Goal: Task Accomplishment & Management: Complete application form

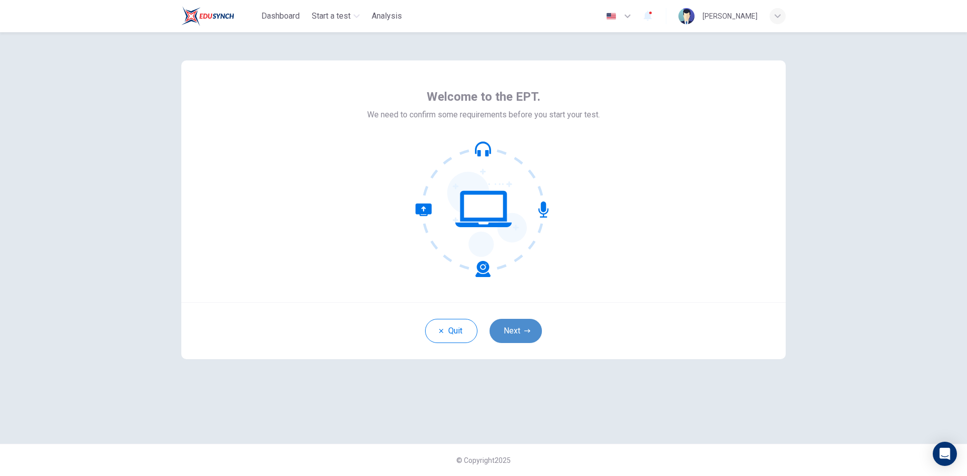
click at [522, 324] on button "Next" at bounding box center [516, 331] width 52 height 24
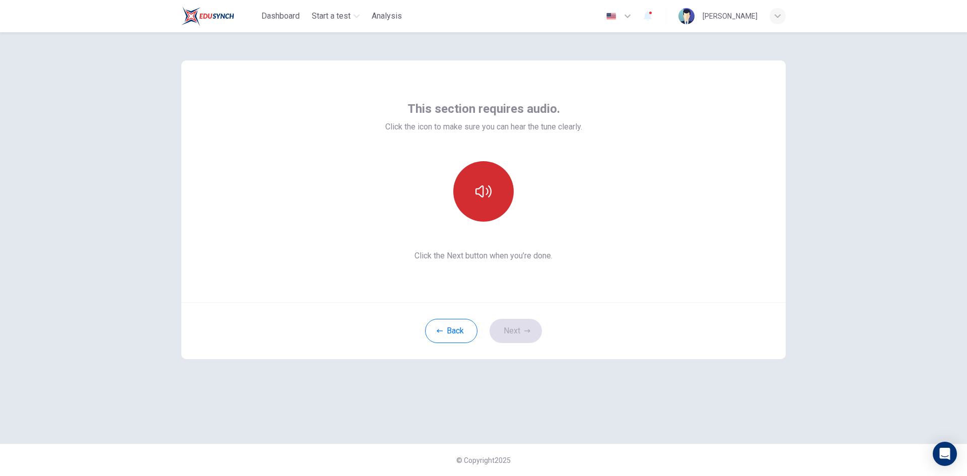
click at [492, 212] on button "button" at bounding box center [483, 191] width 60 height 60
click at [518, 330] on button "Next" at bounding box center [516, 331] width 52 height 24
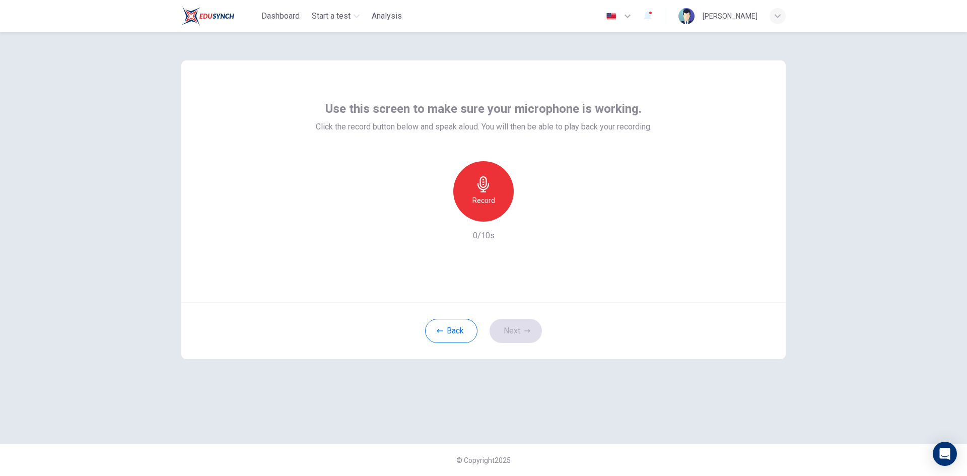
click at [496, 216] on div "Record" at bounding box center [483, 191] width 60 height 60
click at [496, 216] on div "Stop" at bounding box center [483, 191] width 60 height 60
click at [521, 336] on button "Next" at bounding box center [516, 331] width 52 height 24
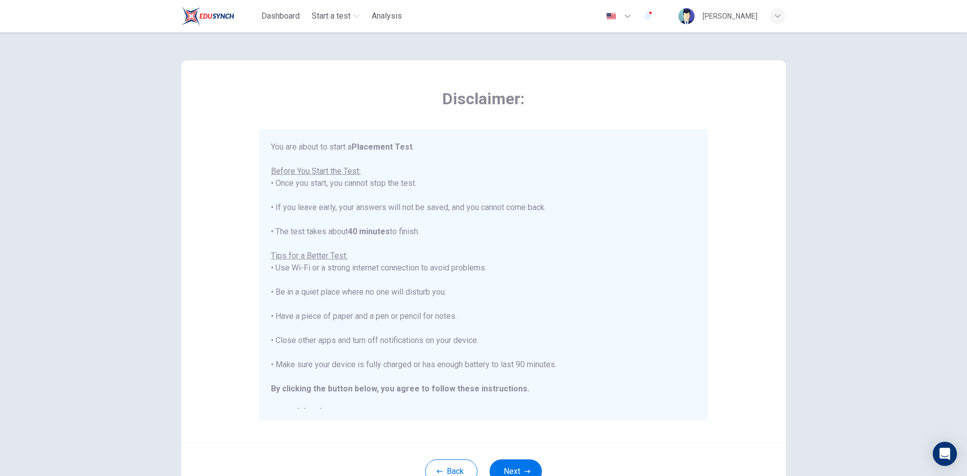
click at [517, 460] on button "Next" at bounding box center [516, 471] width 52 height 24
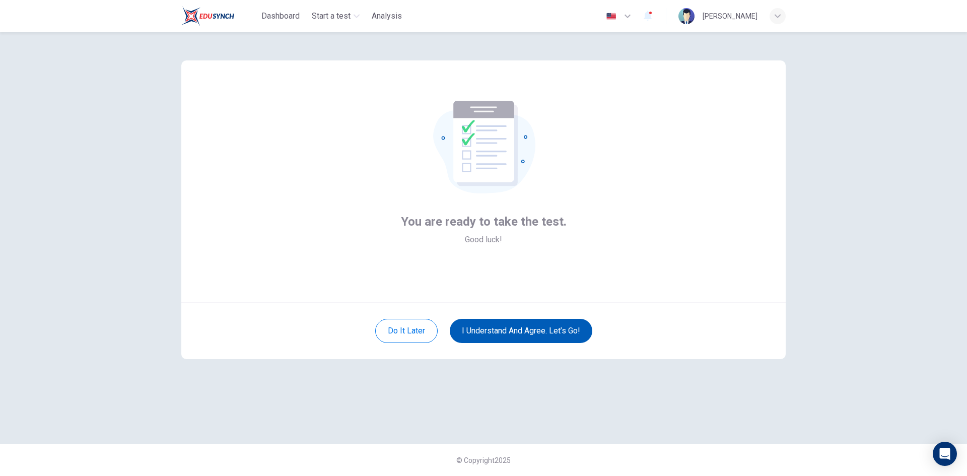
click at [504, 333] on button "I understand and agree. Let’s go!" at bounding box center [521, 331] width 143 height 24
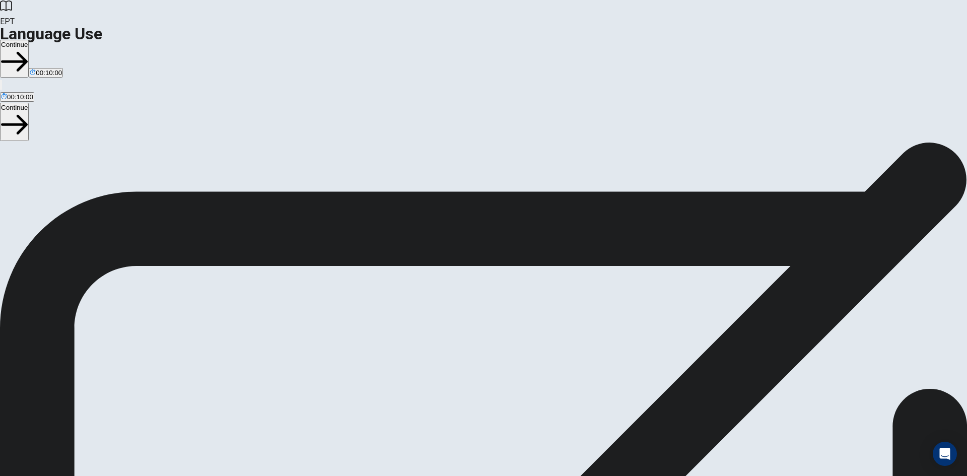
click at [29, 40] on button "Continue" at bounding box center [14, 59] width 29 height 38
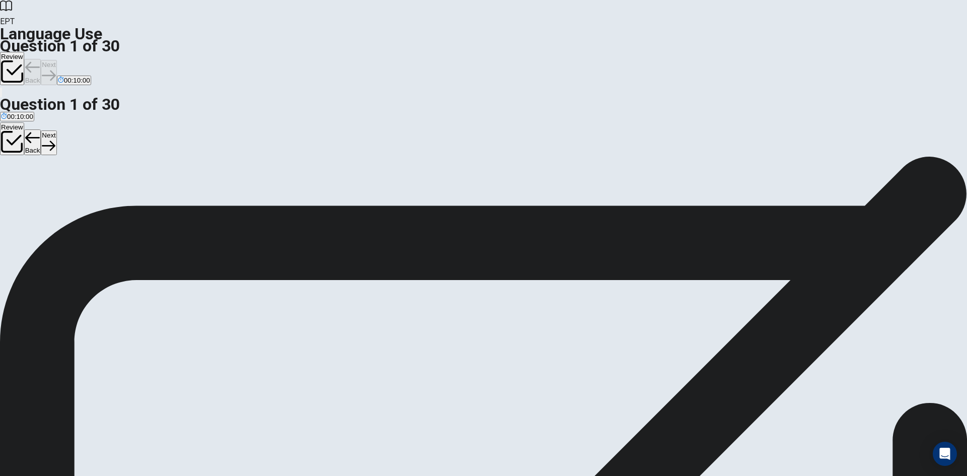
click at [30, 188] on button "B Does" at bounding box center [22, 188] width 18 height 17
click at [56, 60] on button "Next" at bounding box center [49, 72] width 16 height 25
click at [23, 180] on button "A staying" at bounding box center [11, 188] width 23 height 17
drag, startPoint x: 651, startPoint y: 16, endPoint x: 542, endPoint y: 114, distance: 146.9
click at [56, 60] on button "Next" at bounding box center [49, 72] width 16 height 25
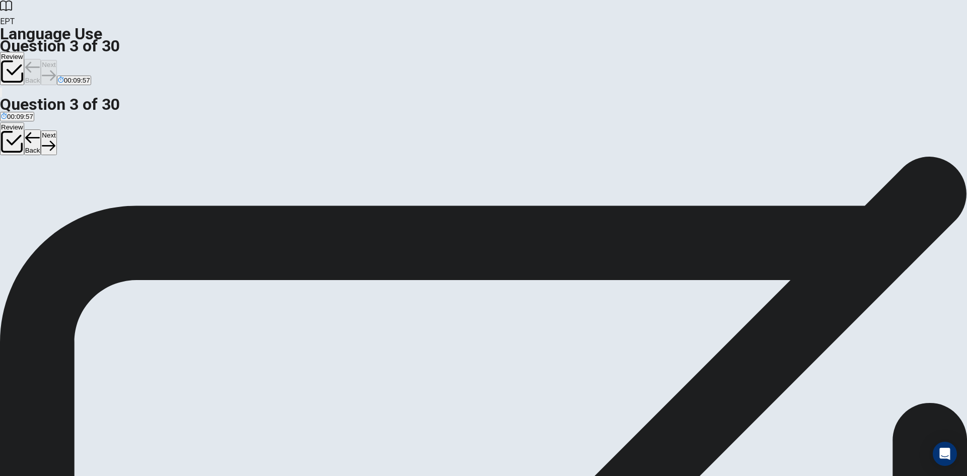
click at [13, 180] on button "A buy" at bounding box center [6, 188] width 13 height 17
click at [56, 60] on button "Next" at bounding box center [49, 72] width 16 height 25
click at [43, 197] on button "C goes" at bounding box center [34, 188] width 17 height 17
click at [56, 60] on button "Next" at bounding box center [49, 72] width 16 height 25
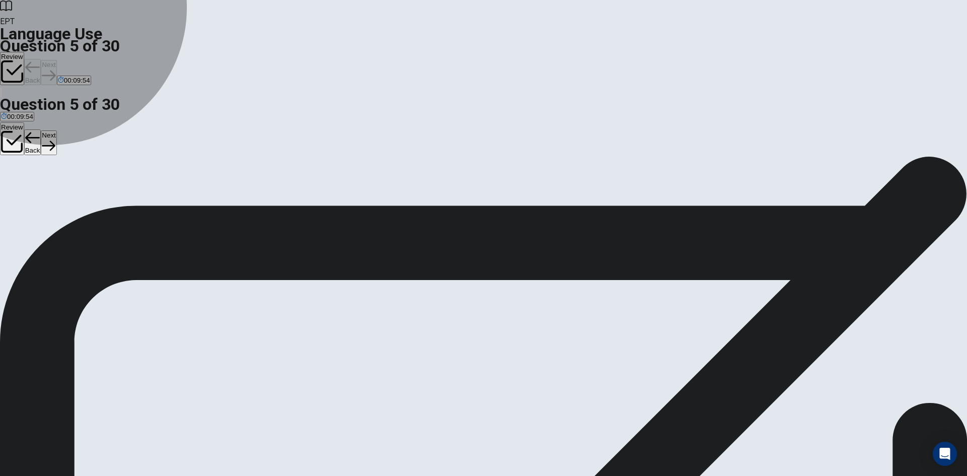
drag, startPoint x: 440, startPoint y: 158, endPoint x: 453, endPoint y: 154, distance: 13.9
click at [10, 180] on button "A go" at bounding box center [5, 188] width 10 height 17
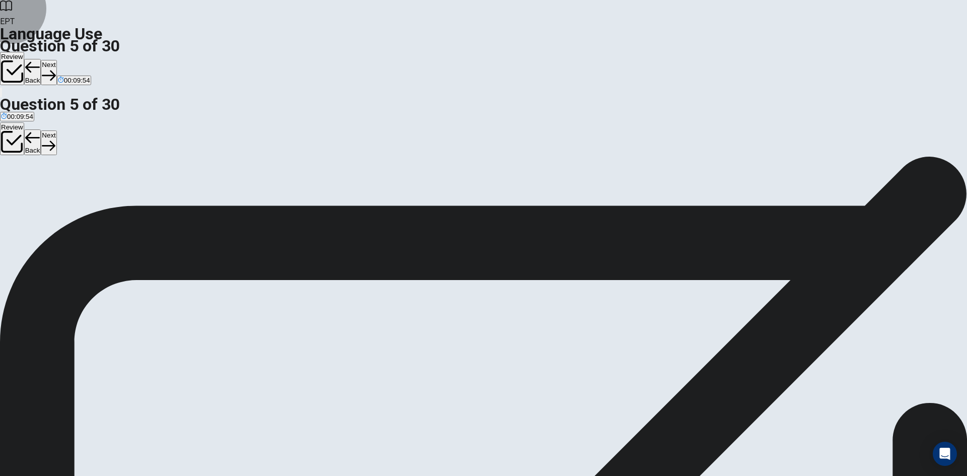
click at [56, 60] on button "Next" at bounding box center [49, 72] width 16 height 25
click at [464, 181] on div "A square B difficult C beautiful D late" at bounding box center [483, 189] width 967 height 18
click at [45, 187] on button "B difficult" at bounding box center [34, 188] width 23 height 17
click at [40, 60] on button "Next" at bounding box center [32, 72] width 16 height 25
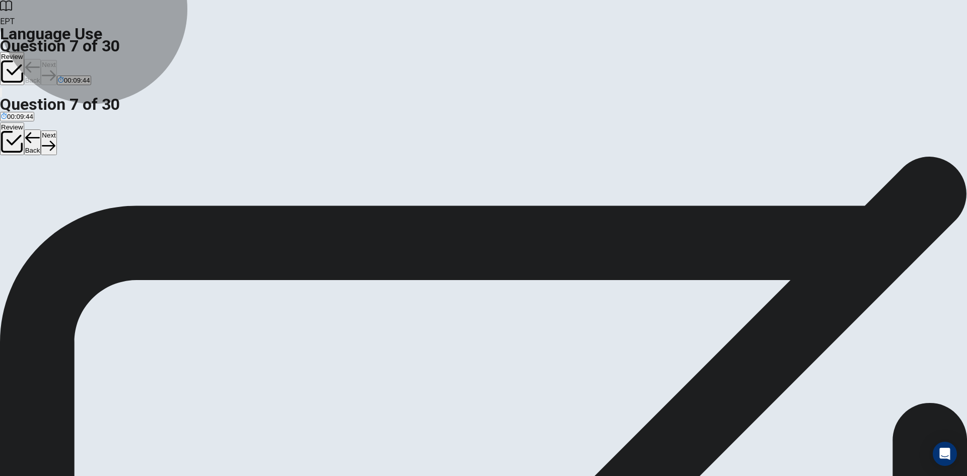
click at [22, 180] on button "A games" at bounding box center [11, 188] width 22 height 17
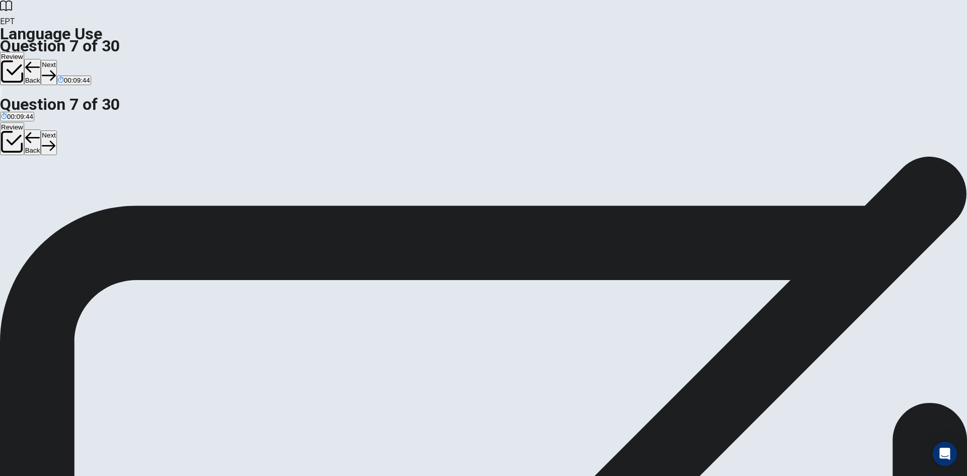
click at [56, 60] on button "Next" at bounding box center [49, 72] width 16 height 25
click at [44, 197] on button "C dress" at bounding box center [35, 188] width 19 height 17
click at [56, 60] on button "Next" at bounding box center [49, 72] width 16 height 25
click at [14, 180] on button "A bike" at bounding box center [7, 188] width 14 height 17
click at [56, 60] on button "Next" at bounding box center [49, 72] width 16 height 25
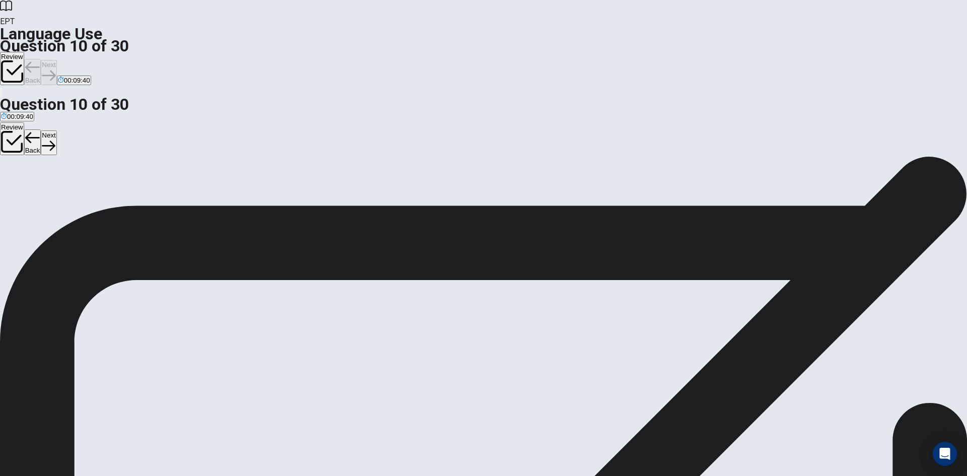
click at [35, 189] on button "B eating" at bounding box center [25, 188] width 20 height 17
click at [56, 60] on button "Next" at bounding box center [49, 72] width 16 height 25
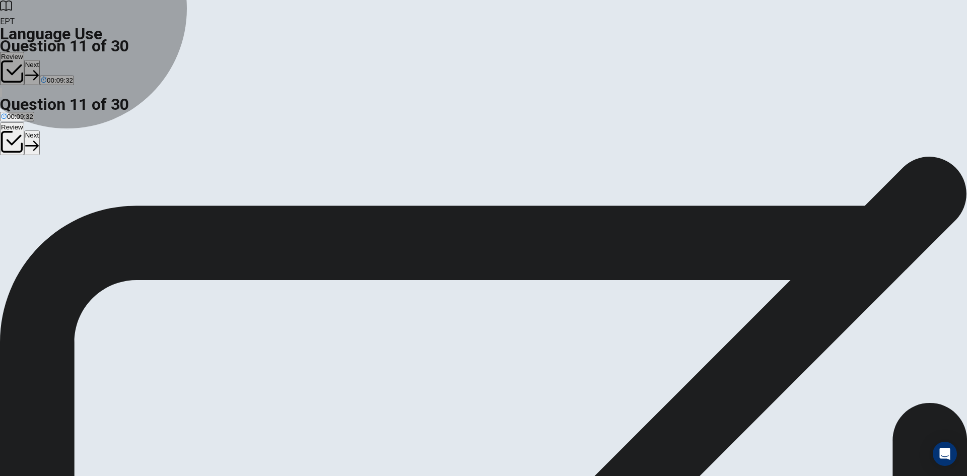
click at [7, 180] on button "A is" at bounding box center [3, 188] width 7 height 17
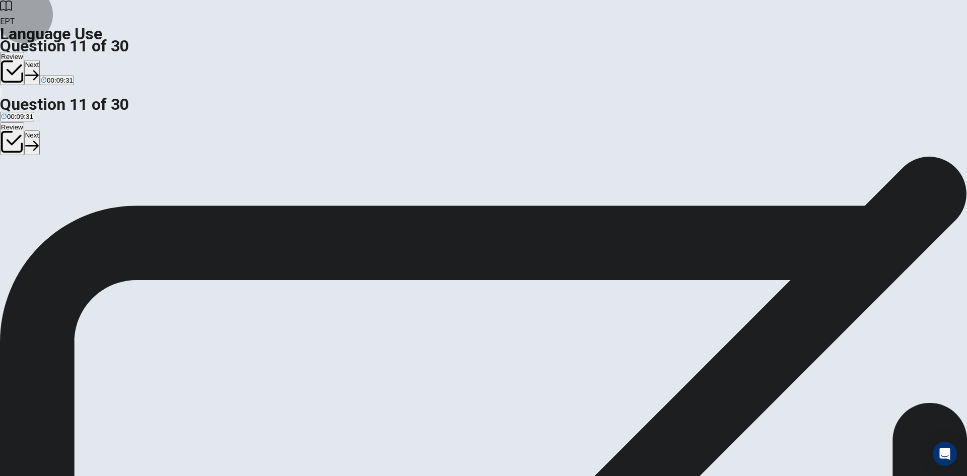
click at [40, 60] on button "Next" at bounding box center [32, 72] width 16 height 25
click at [19, 197] on button "B am" at bounding box center [13, 188] width 12 height 17
click at [56, 60] on button "Next" at bounding box center [49, 72] width 16 height 25
click at [17, 180] on button "A does" at bounding box center [8, 188] width 17 height 17
click at [56, 60] on button "Next" at bounding box center [49, 72] width 16 height 25
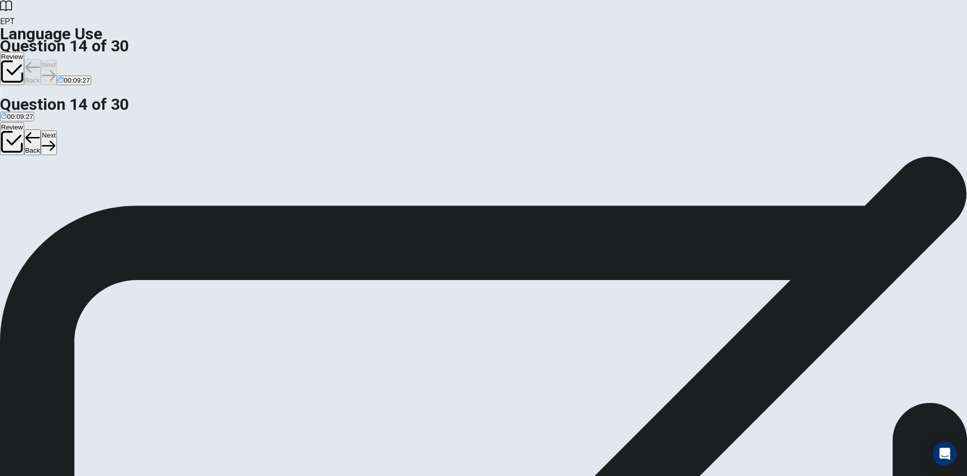
click at [40, 197] on button "C am" at bounding box center [34, 188] width 12 height 17
click at [56, 60] on button "Next" at bounding box center [49, 72] width 16 height 25
click at [20, 180] on button "A lamps" at bounding box center [10, 188] width 20 height 17
click at [56, 60] on button "Next" at bounding box center [49, 72] width 16 height 25
click at [27, 180] on button "A pajamas" at bounding box center [13, 188] width 27 height 17
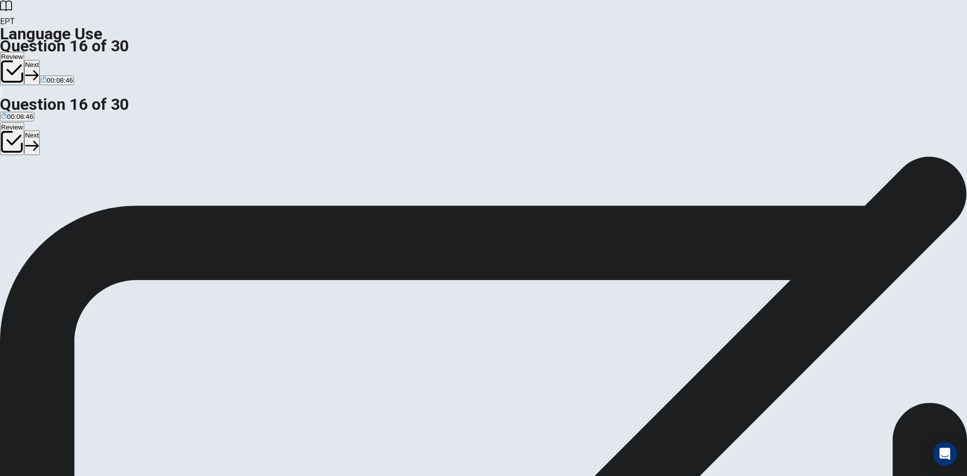
click at [39, 71] on icon "button" at bounding box center [32, 76] width 14 height 10
click at [49, 197] on button "C pasta" at bounding box center [40, 188] width 19 height 17
click at [56, 60] on button "Next" at bounding box center [49, 72] width 16 height 25
click at [36, 197] on button "B watch" at bounding box center [27, 188] width 20 height 17
click at [56, 60] on button "Next" at bounding box center [49, 72] width 16 height 25
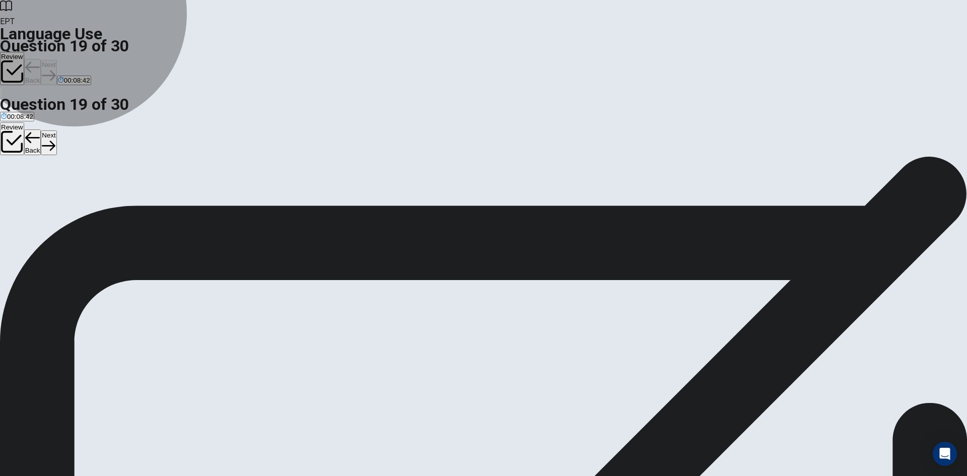
click at [20, 180] on button "A shorts" at bounding box center [10, 188] width 20 height 17
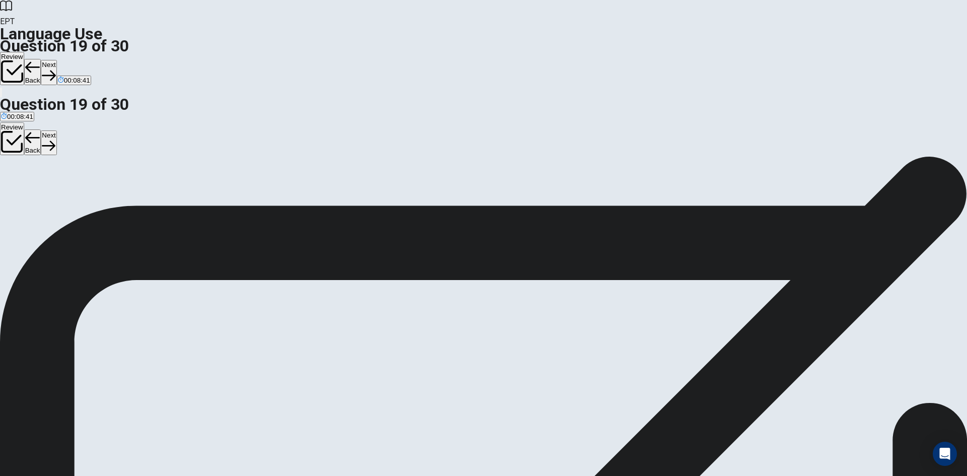
click at [56, 60] on button "Next" at bounding box center [49, 72] width 16 height 25
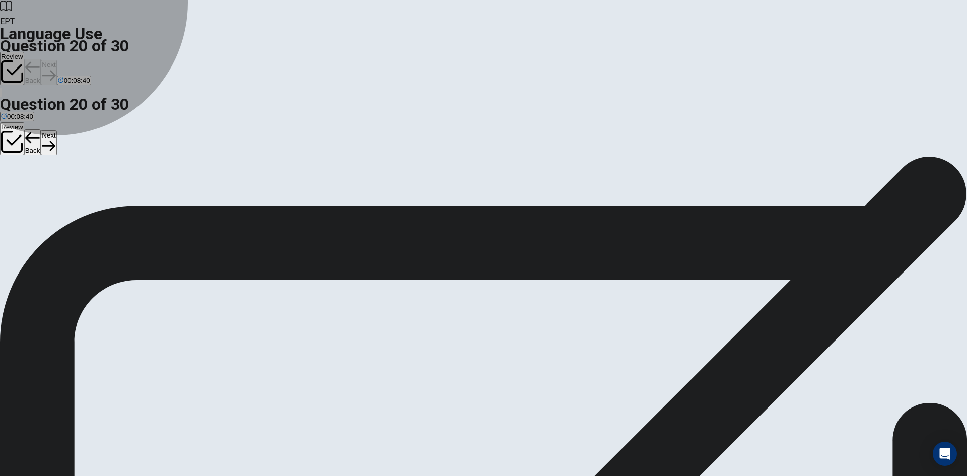
click at [21, 186] on button "B be" at bounding box center [17, 188] width 10 height 17
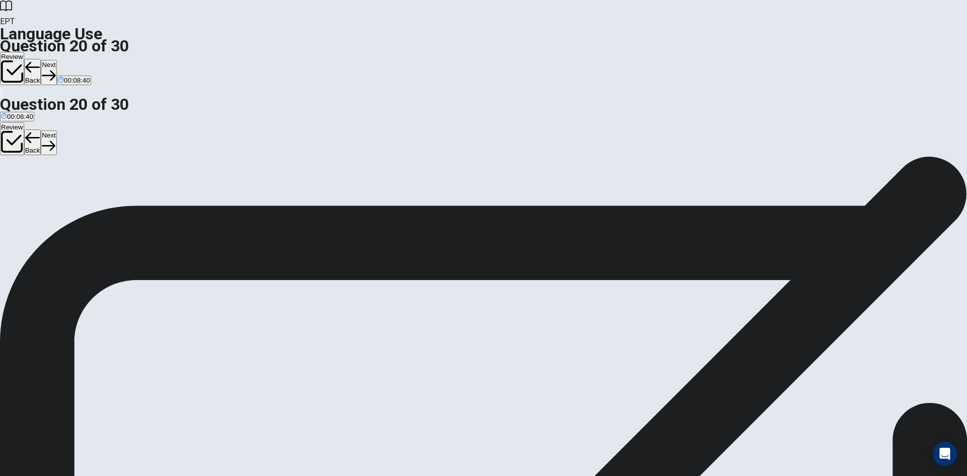
click at [56, 60] on button "Next" at bounding box center [49, 72] width 16 height 25
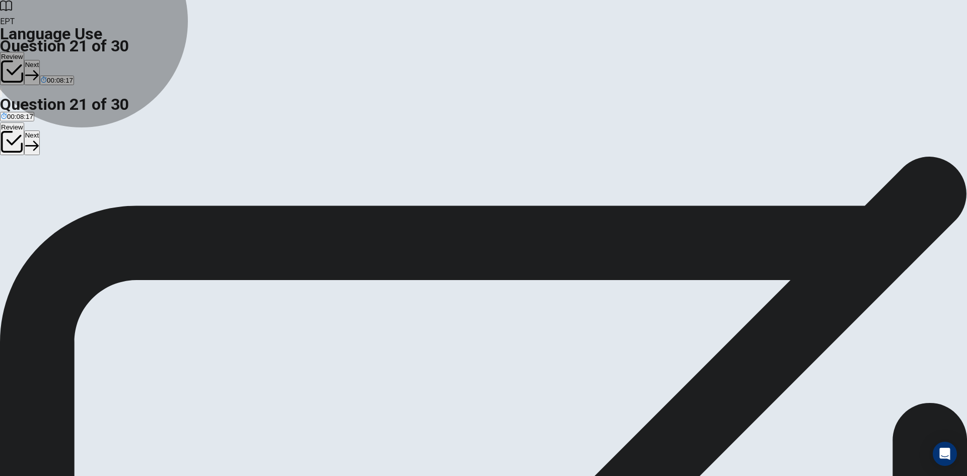
click at [21, 180] on button "A are go" at bounding box center [10, 188] width 21 height 17
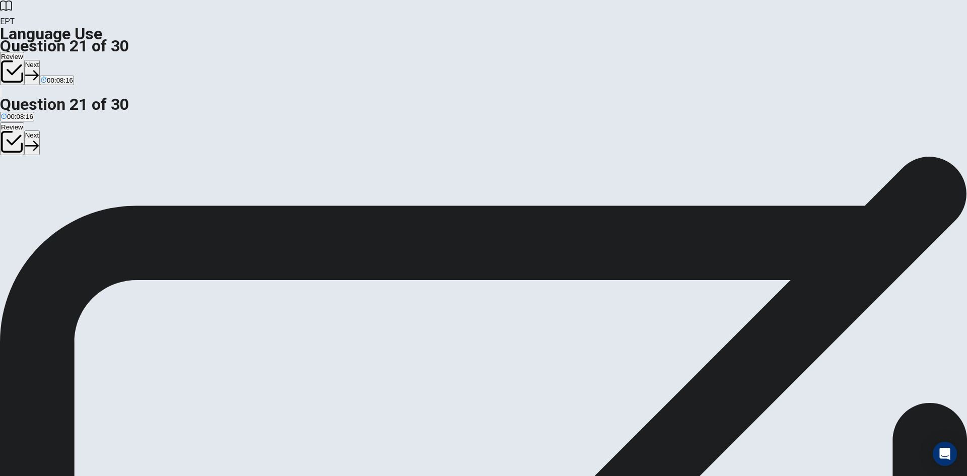
click at [40, 60] on button "Next" at bounding box center [32, 72] width 16 height 25
click at [45, 197] on button "C going" at bounding box center [35, 188] width 19 height 17
click at [56, 60] on button "Next" at bounding box center [49, 72] width 16 height 25
click at [13, 180] on button "A has" at bounding box center [6, 188] width 13 height 17
click at [56, 60] on button "Next" at bounding box center [49, 72] width 16 height 25
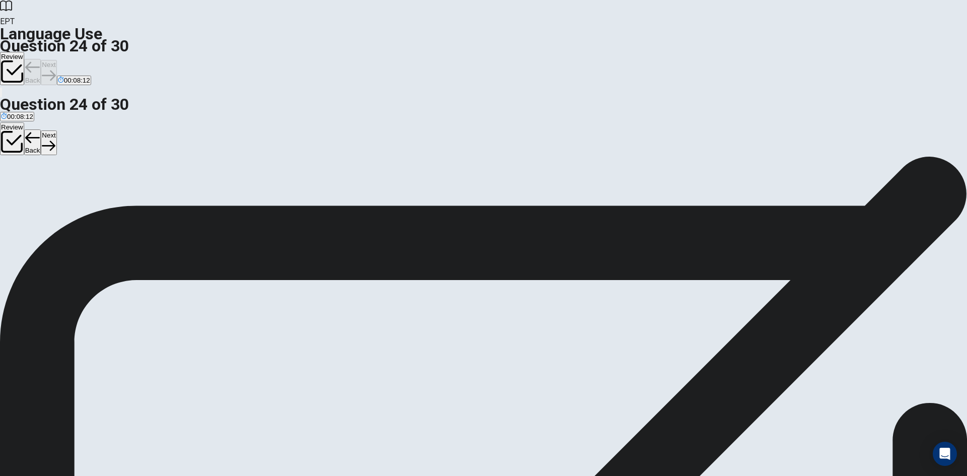
click at [21, 194] on button "B am" at bounding box center [16, 188] width 12 height 17
click at [56, 60] on button "Next" at bounding box center [49, 72] width 16 height 25
click at [37, 180] on button "A at the office" at bounding box center [18, 188] width 37 height 17
click at [56, 60] on button "Next" at bounding box center [49, 72] width 16 height 25
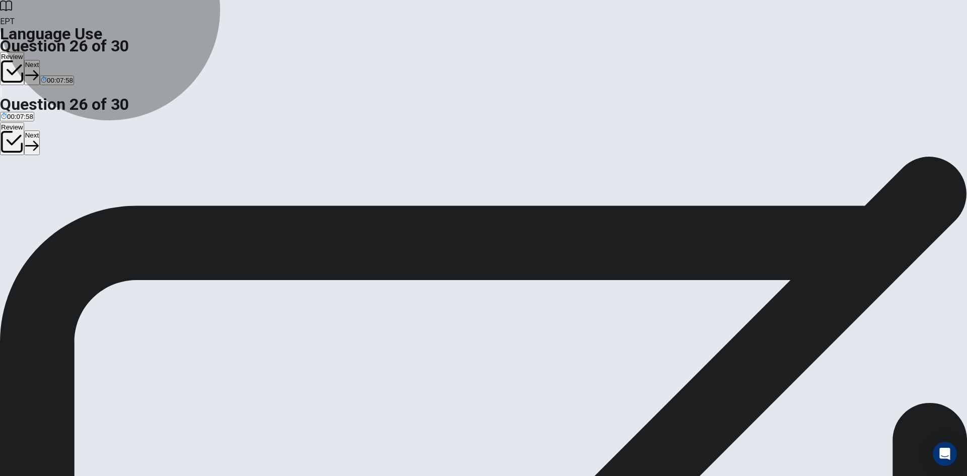
click at [15, 180] on button "A park" at bounding box center [7, 188] width 15 height 17
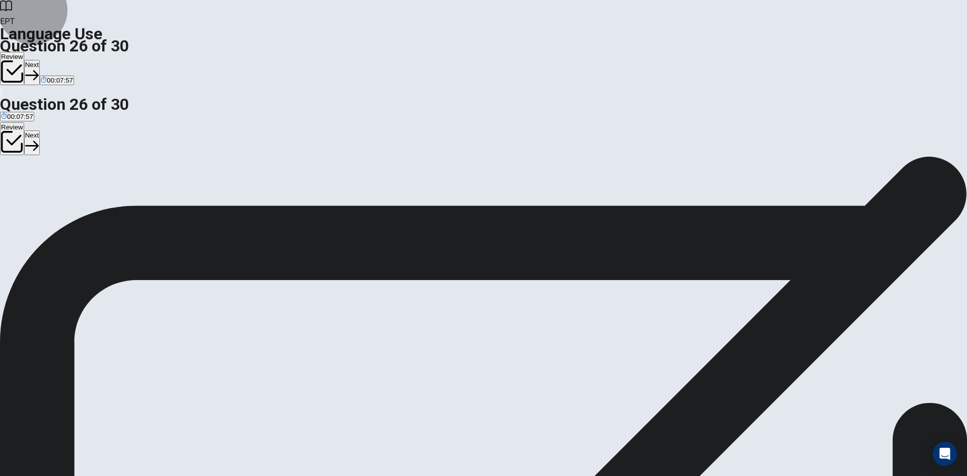
click at [39, 71] on icon "button" at bounding box center [32, 76] width 14 height 10
click at [30, 191] on button "B ring" at bounding box center [23, 188] width 13 height 17
click at [56, 60] on button "Next" at bounding box center [49, 72] width 16 height 25
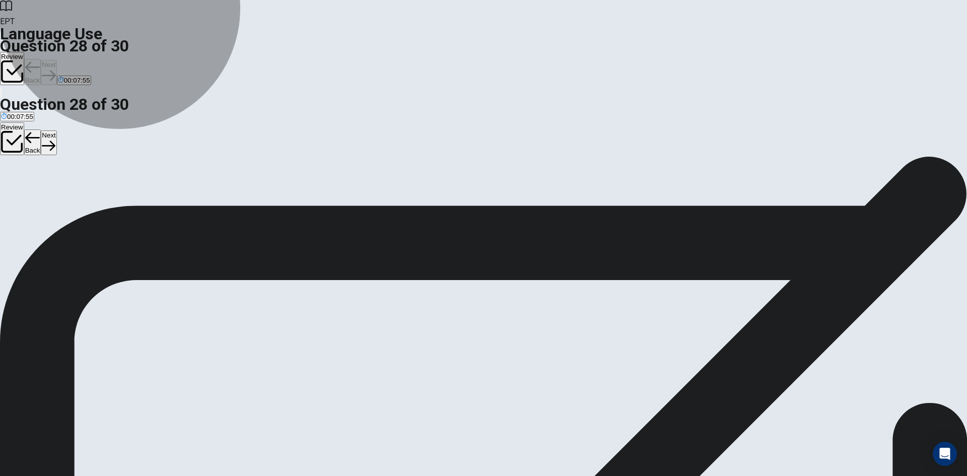
click at [12, 180] on button "A eat" at bounding box center [6, 188] width 12 height 17
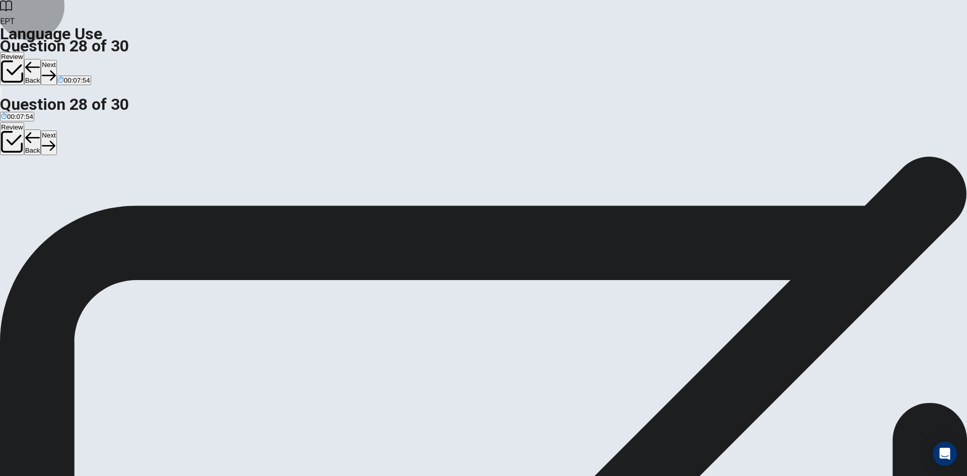
click at [56, 60] on button "Next" at bounding box center [49, 72] width 16 height 25
click at [454, 181] on div "A white B blue C yellow D green" at bounding box center [483, 189] width 967 height 18
click at [18, 180] on button "A white" at bounding box center [9, 188] width 18 height 17
click at [56, 60] on button "Next" at bounding box center [49, 72] width 16 height 25
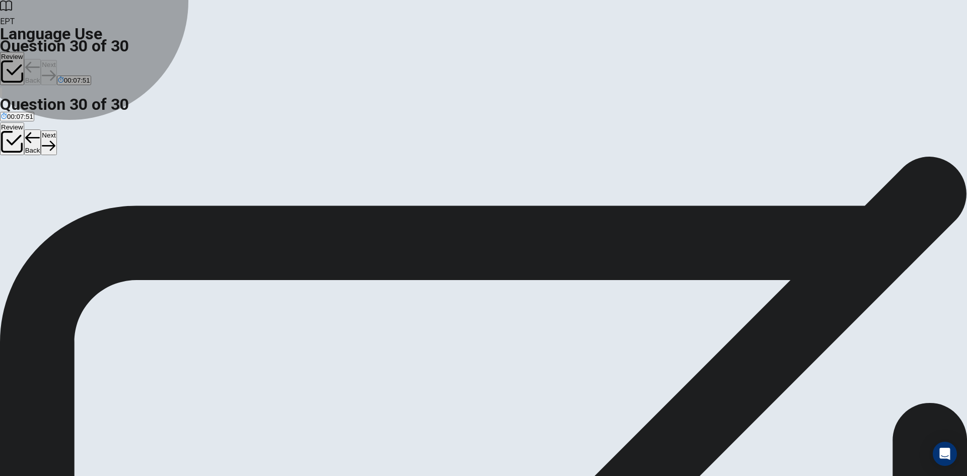
click at [42, 185] on button "B done" at bounding box center [33, 188] width 17 height 17
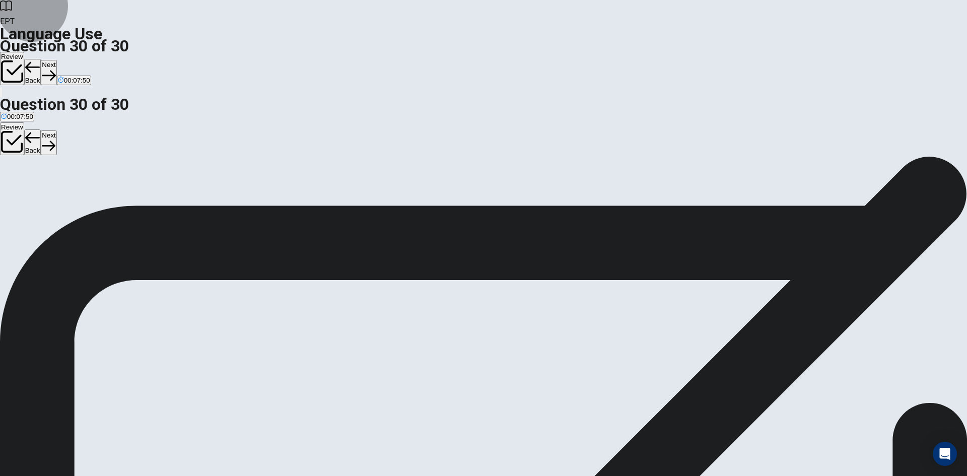
click at [56, 60] on button "Next" at bounding box center [49, 72] width 16 height 25
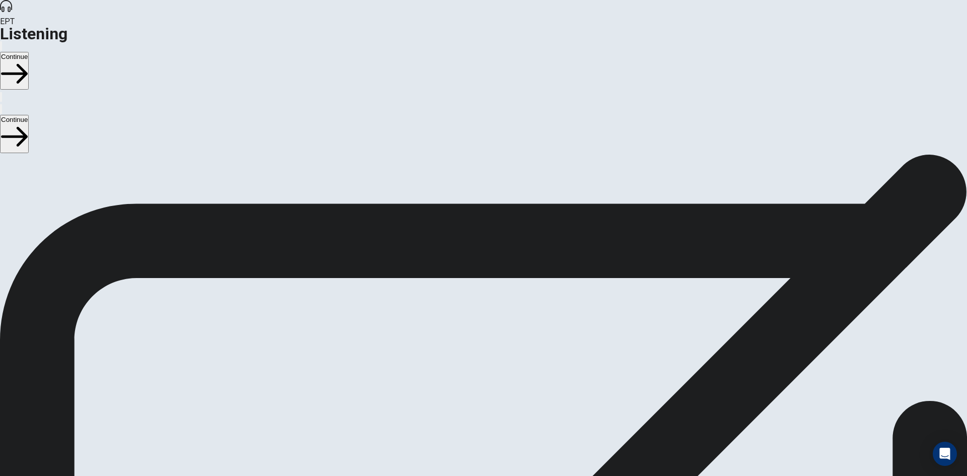
click at [29, 52] on button "Continue" at bounding box center [14, 71] width 29 height 38
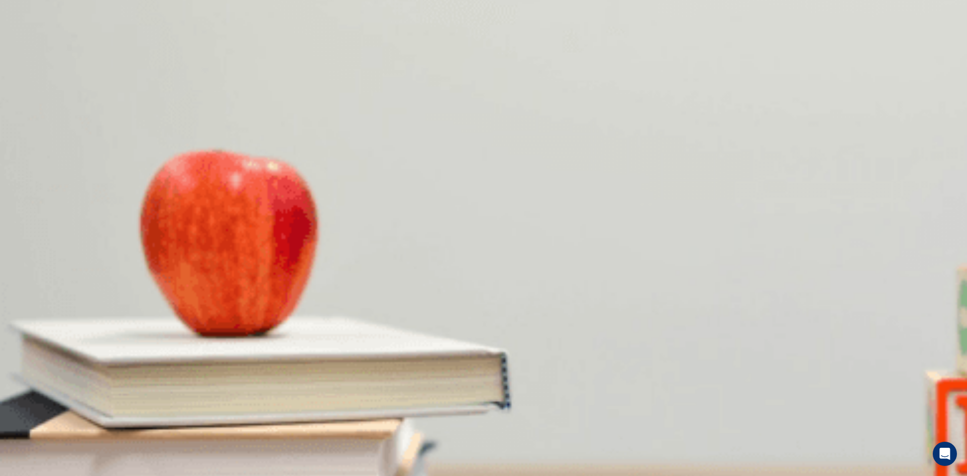
click at [79, 199] on span "Only her ID" at bounding box center [62, 203] width 34 height 8
click at [55, 241] on span "Close her account" at bounding box center [28, 245] width 54 height 8
click at [127, 275] on button "D An application" at bounding box center [105, 283] width 44 height 17
click at [245, 317] on button "D Yes, a deposit" at bounding box center [223, 325] width 44 height 17
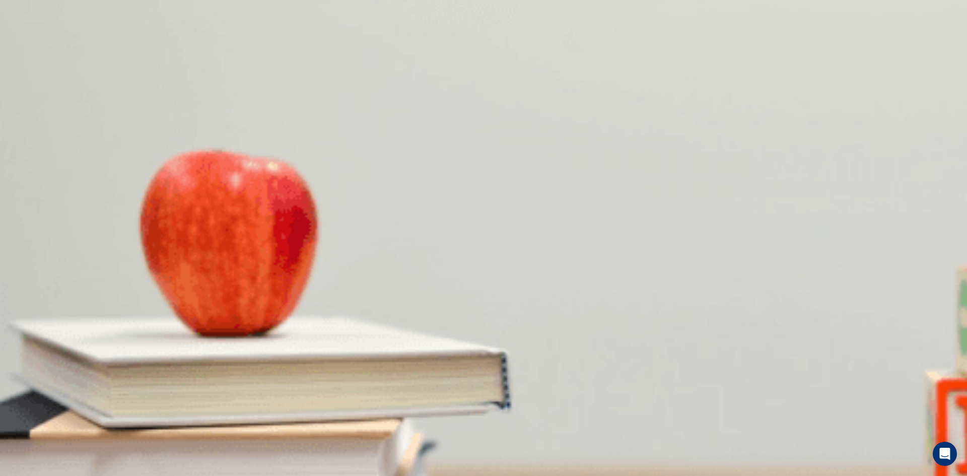
click at [77, 360] on button "B At a post office" at bounding box center [53, 368] width 46 height 17
click at [29, 52] on button "Continue" at bounding box center [14, 71] width 29 height 38
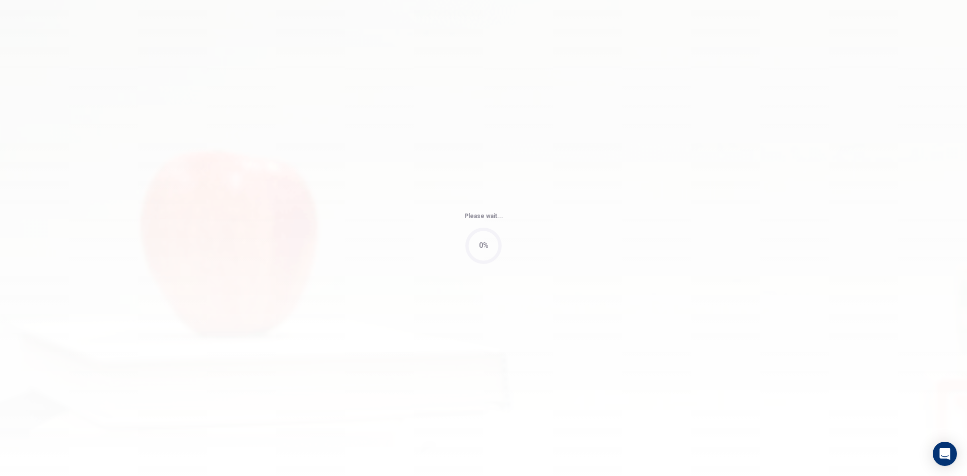
type input "2"
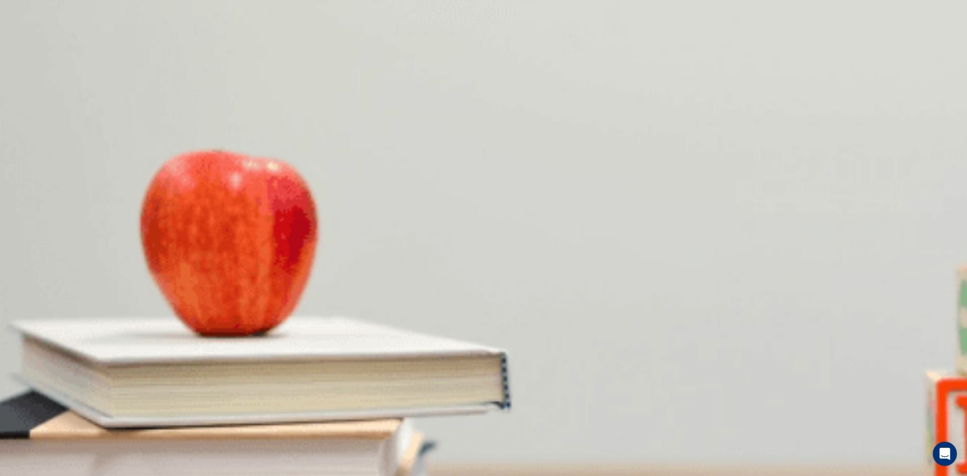
click at [123, 207] on button "C In 10 minutes" at bounding box center [102, 198] width 42 height 17
click at [111, 247] on button "B At a ticket machine" at bounding box center [81, 241] width 59 height 17
click at [144, 275] on button "[GEOGRAPHIC_DATA]" at bounding box center [108, 283] width 72 height 17
click at [212, 317] on button "C He says "Thanks"" at bounding box center [184, 325] width 55 height 17
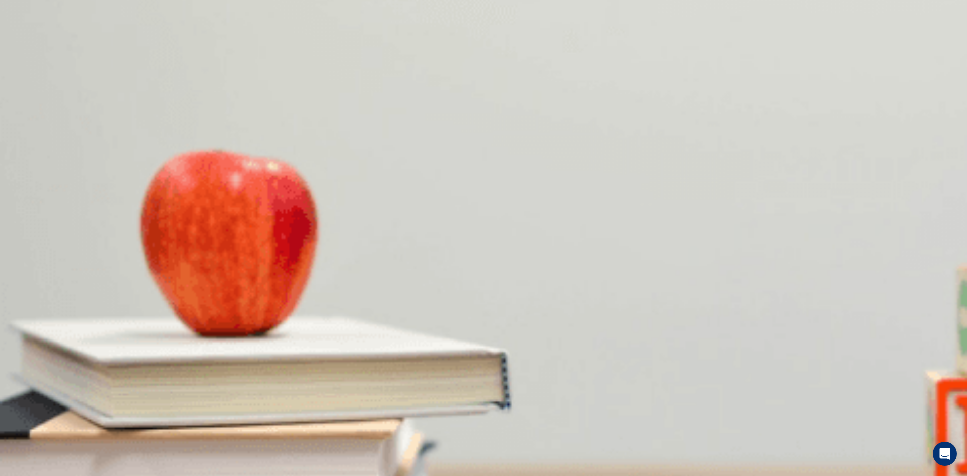
scroll to position [939, 0]
click at [34, 360] on button "A At a library" at bounding box center [17, 368] width 34 height 17
click at [29, 52] on button "Continue" at bounding box center [14, 71] width 29 height 38
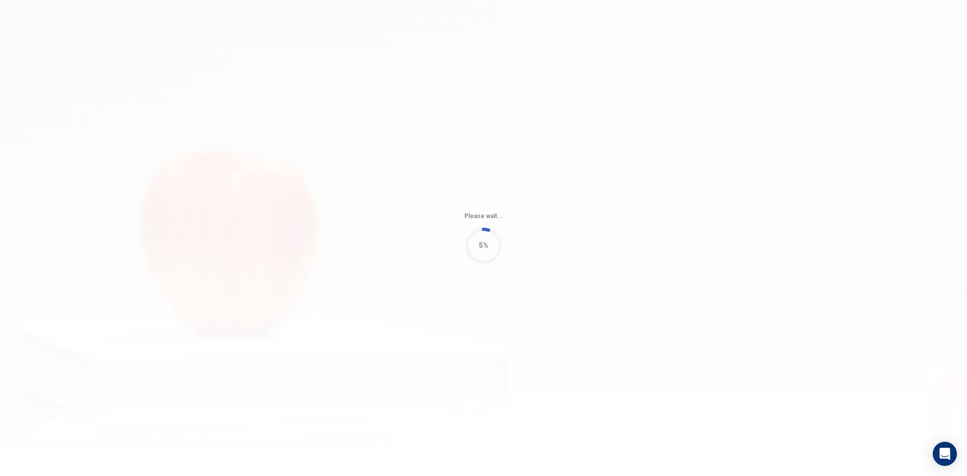
type input "3"
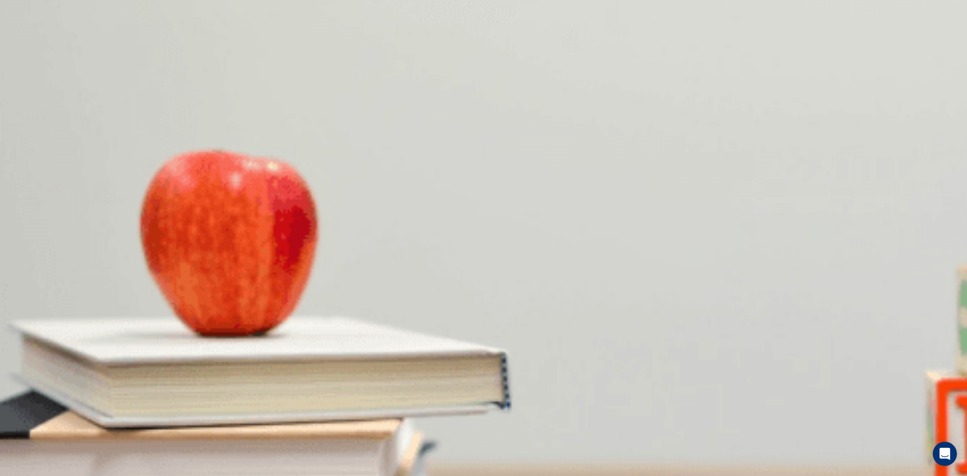
click at [136, 206] on span "In the lobby" at bounding box center [119, 203] width 35 height 8
click at [222, 233] on button "C Check out the new history book" at bounding box center [174, 241] width 96 height 17
click at [48, 275] on button "B History" at bounding box center [37, 283] width 23 height 17
click at [96, 317] on button "A Ancient [GEOGRAPHIC_DATA]" at bounding box center [48, 325] width 96 height 17
click at [77, 360] on button "B At a museum" at bounding box center [56, 368] width 42 height 17
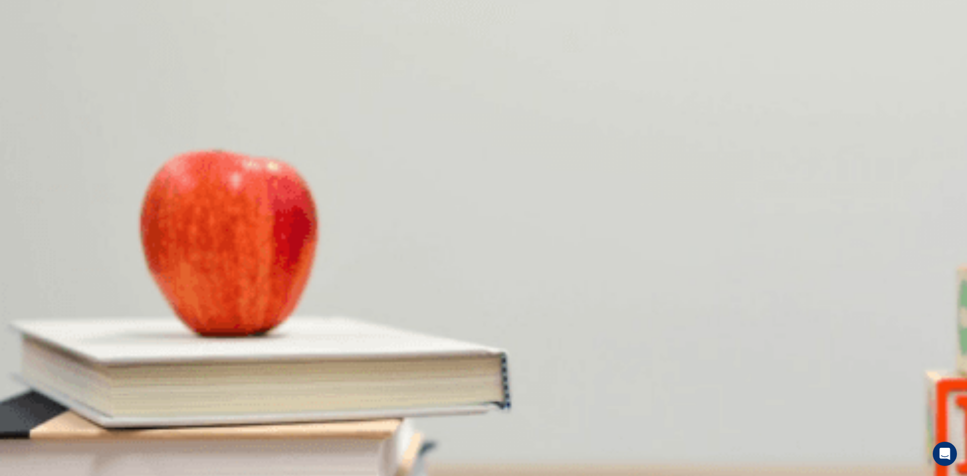
click at [29, 52] on button "Continue" at bounding box center [14, 71] width 29 height 38
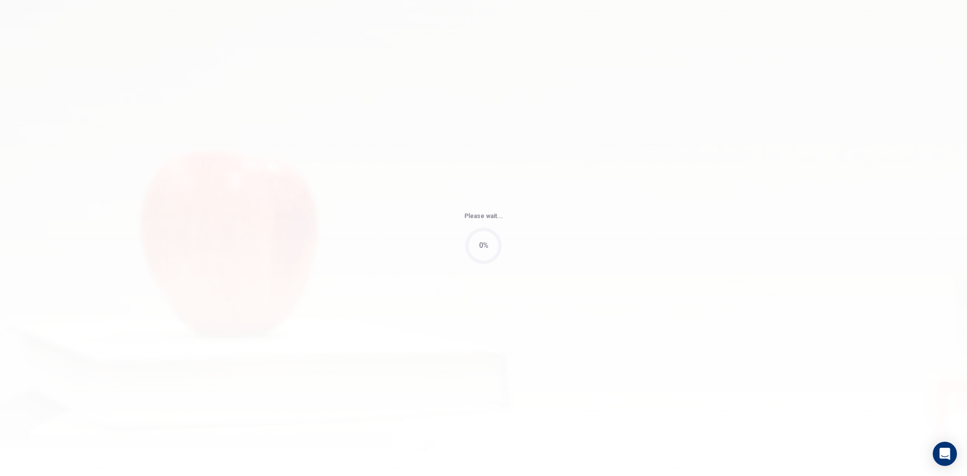
type input "3"
